Goal: Task Accomplishment & Management: Complete application form

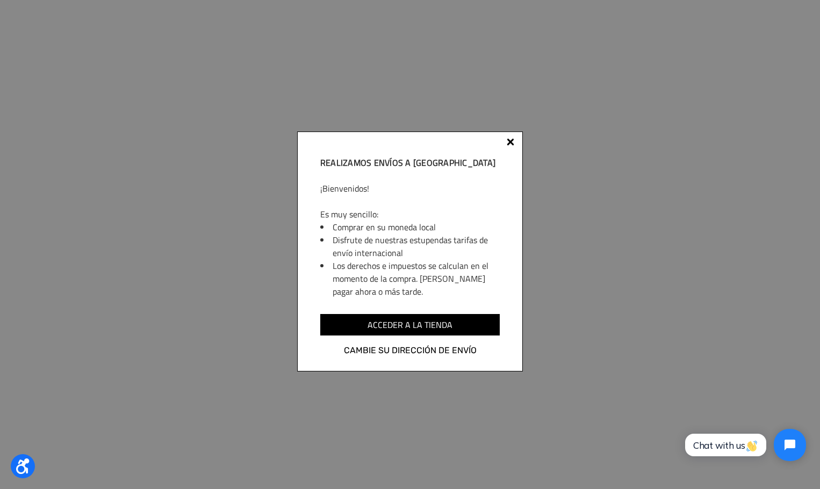
click at [512, 144] on div at bounding box center [511, 143] width 8 height 8
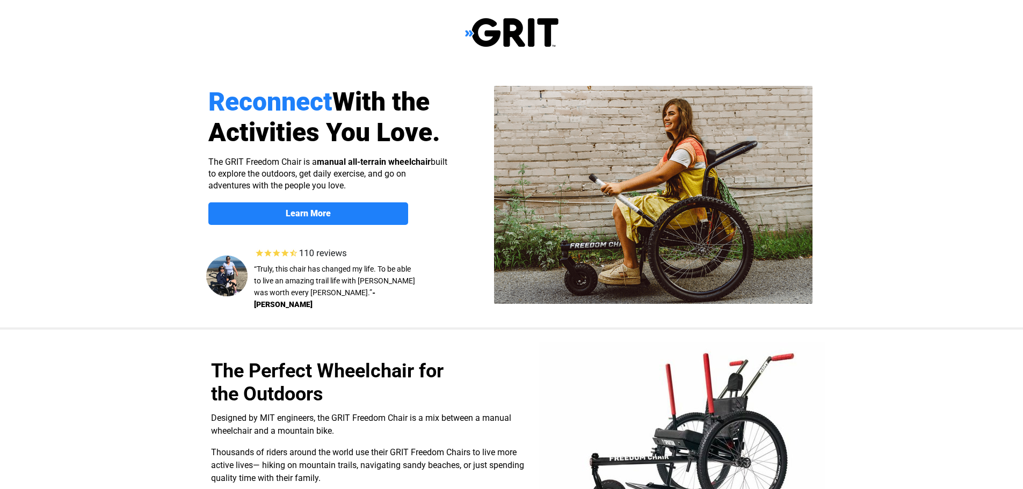
select select "AR"
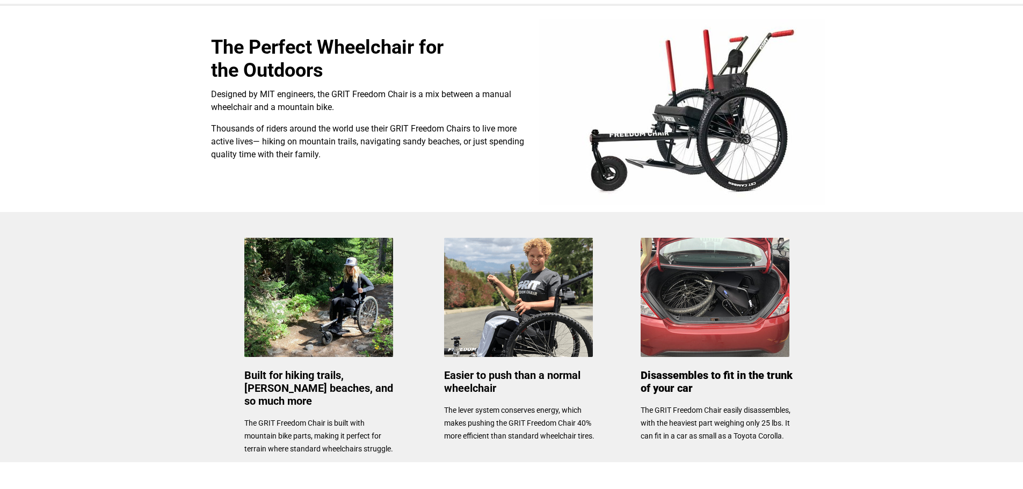
scroll to position [322, 0]
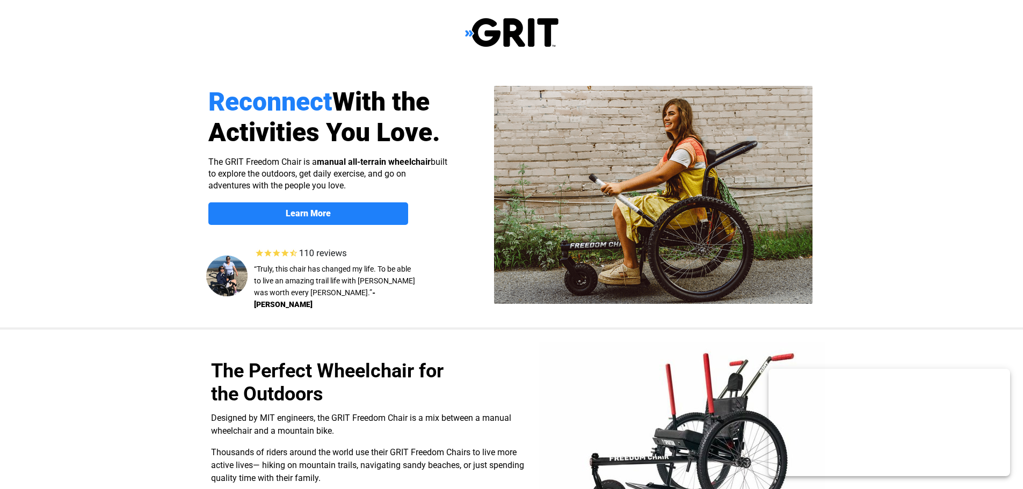
select select "AR"
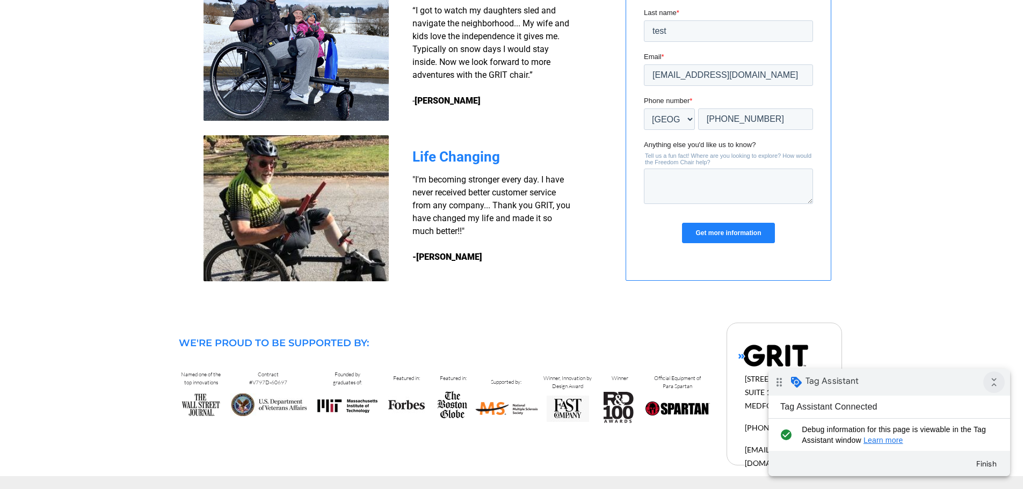
drag, startPoint x: 994, startPoint y: 384, endPoint x: 1753, endPoint y: 727, distance: 833.4
click at [994, 384] on icon "collapse_all" at bounding box center [993, 382] width 21 height 21
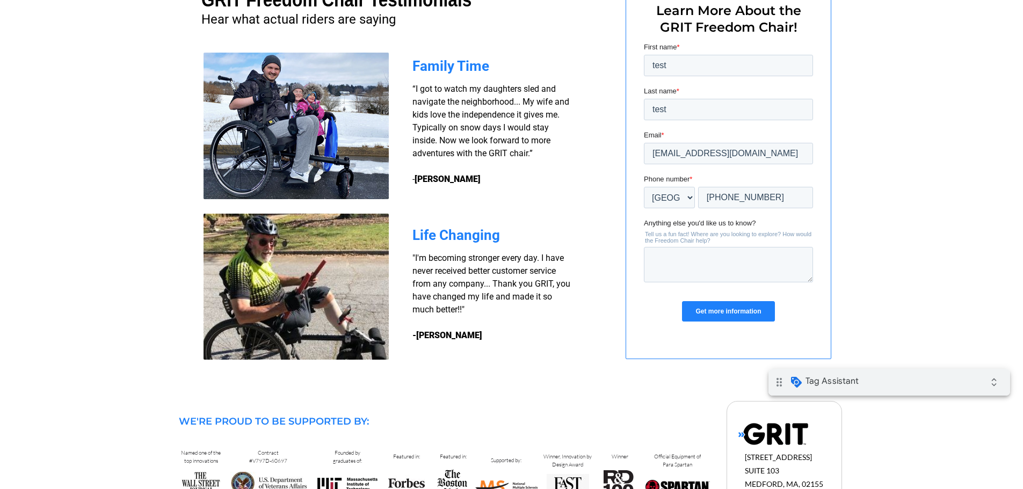
scroll to position [865, 0]
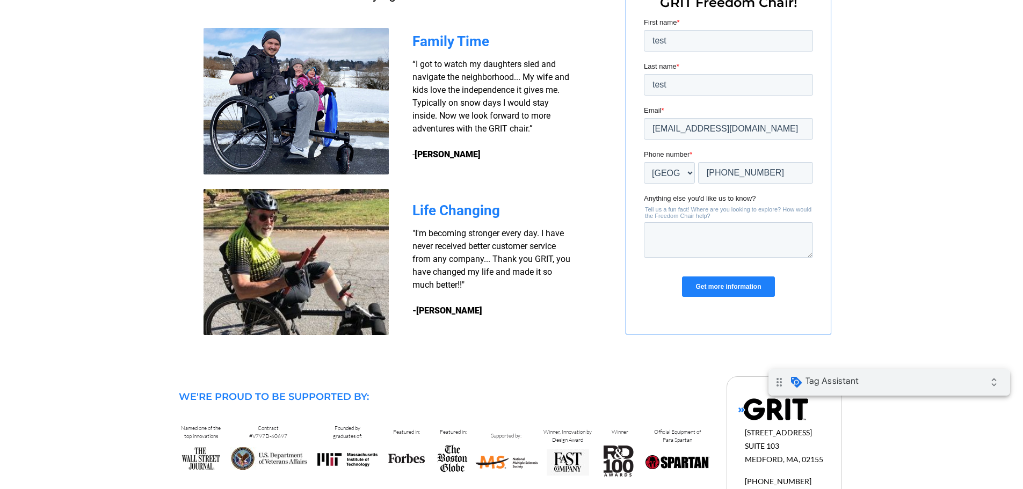
click at [736, 283] on input "Get more information" at bounding box center [728, 287] width 92 height 20
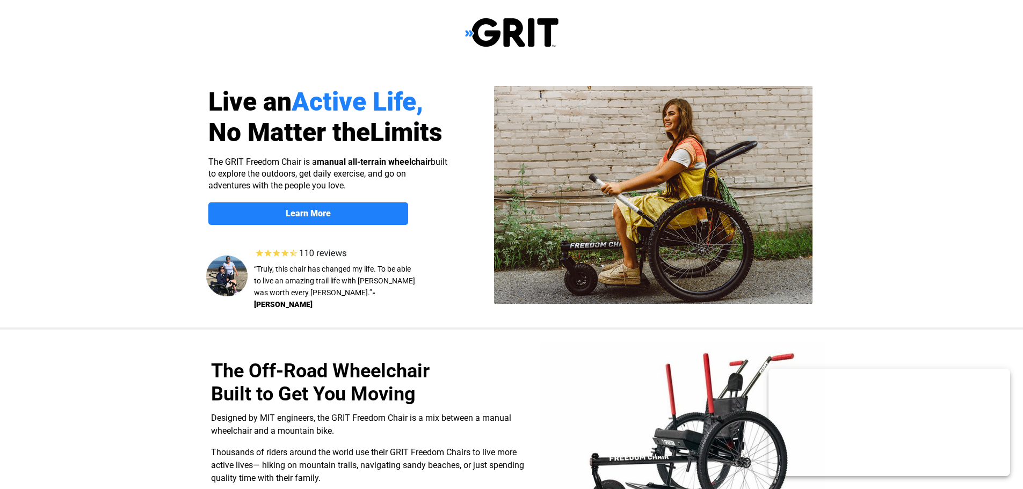
select select "AR"
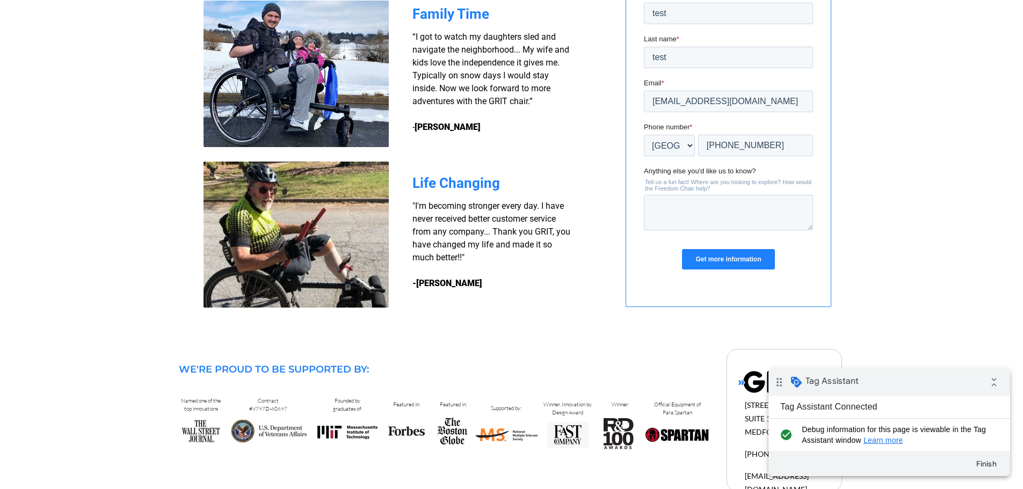
scroll to position [865, 0]
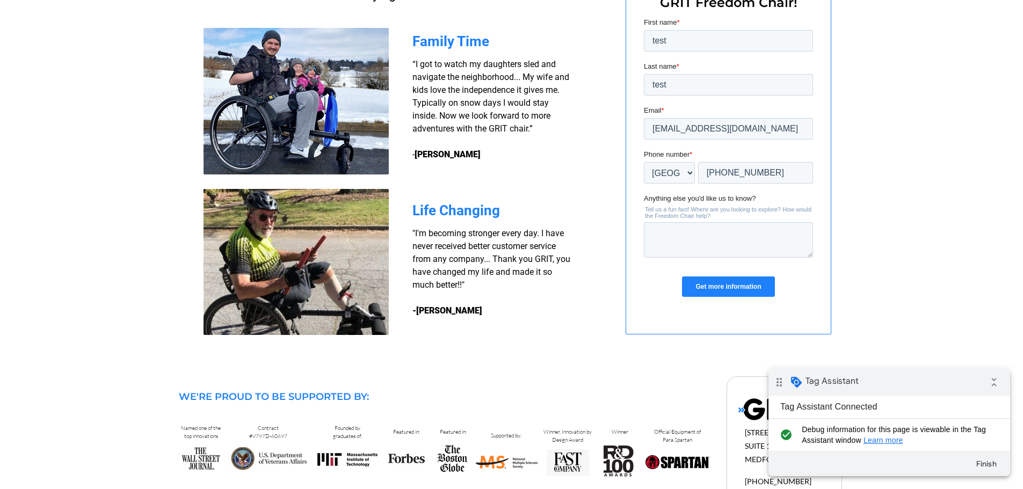
click at [725, 285] on input "Get more information" at bounding box center [728, 287] width 92 height 20
